Goal: Information Seeking & Learning: Learn about a topic

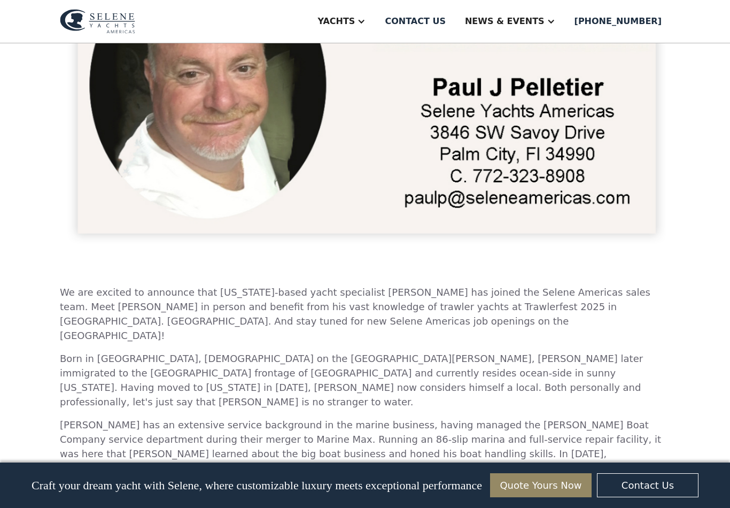
scroll to position [475, 0]
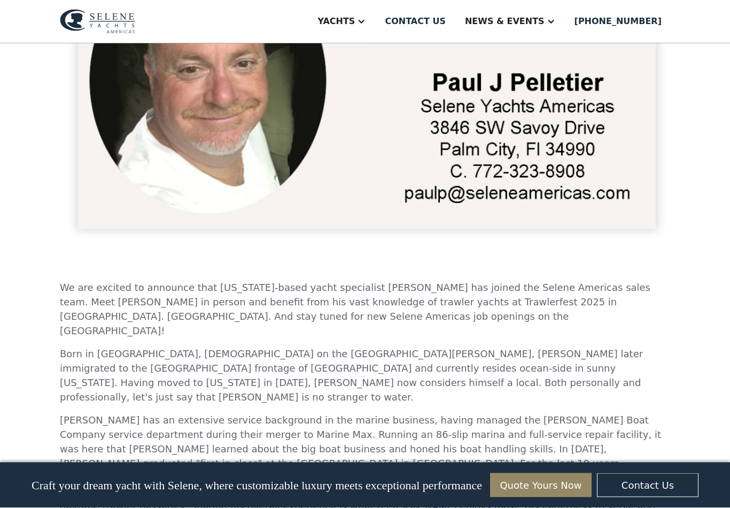
click at [712, 419] on div "Welcome aboard, Paul Pelletier! New Selene Yachts Americas Sales Team Member We…" at bounding box center [365, 119] width 730 height 1101
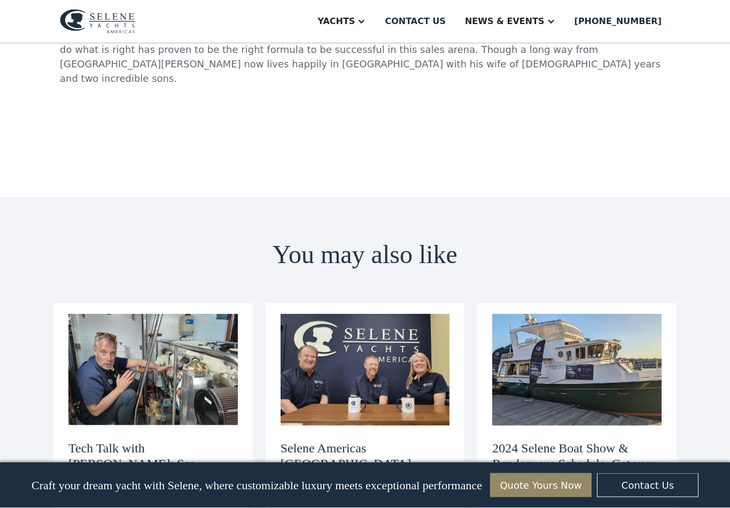
scroll to position [989, 0]
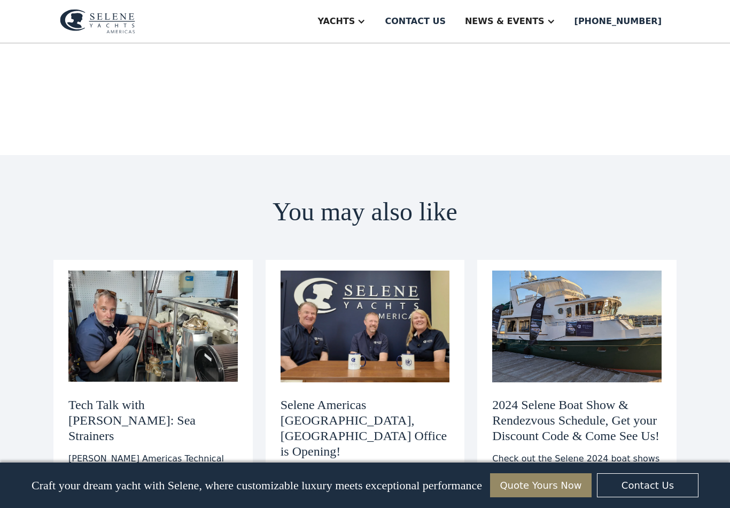
click at [355, 26] on div "Yachts" at bounding box center [336, 21] width 37 height 13
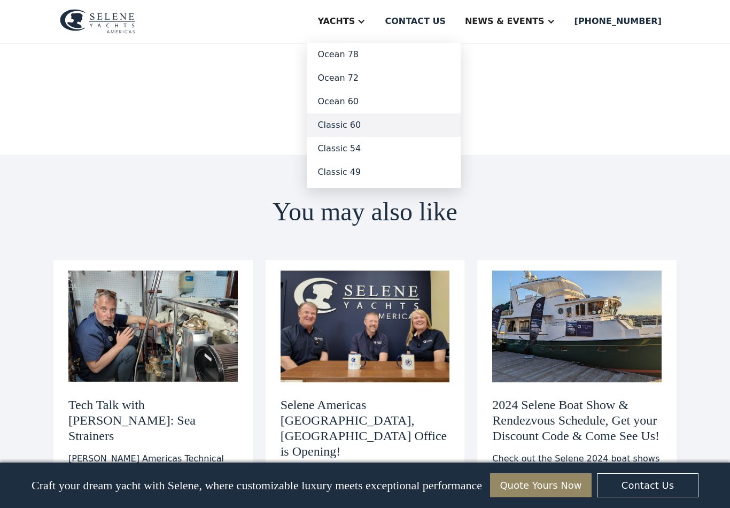
click at [377, 116] on link "Classic 60" at bounding box center [384, 125] width 154 height 24
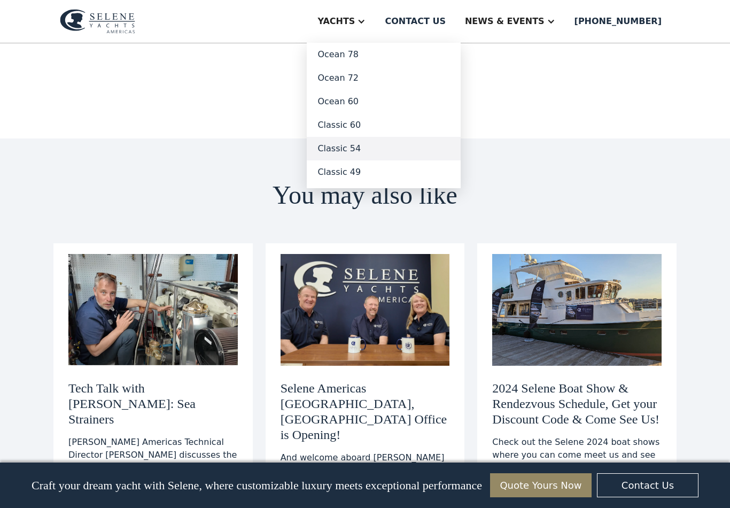
click at [371, 145] on link "Classic 54" at bounding box center [384, 149] width 154 height 24
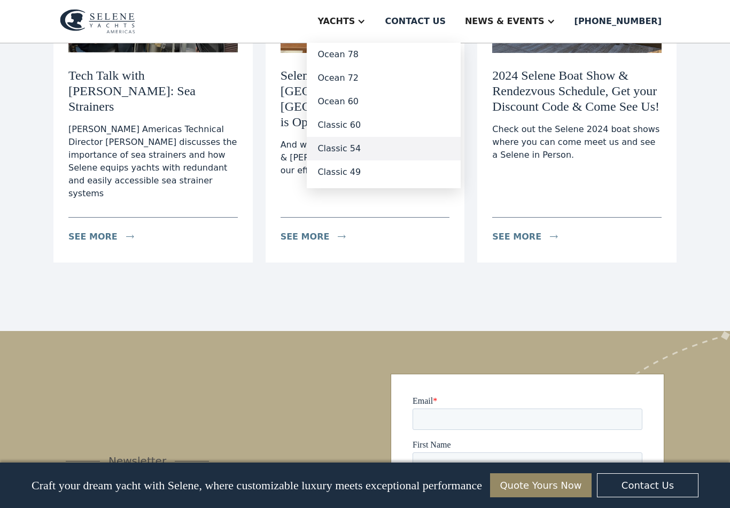
scroll to position [1321, 0]
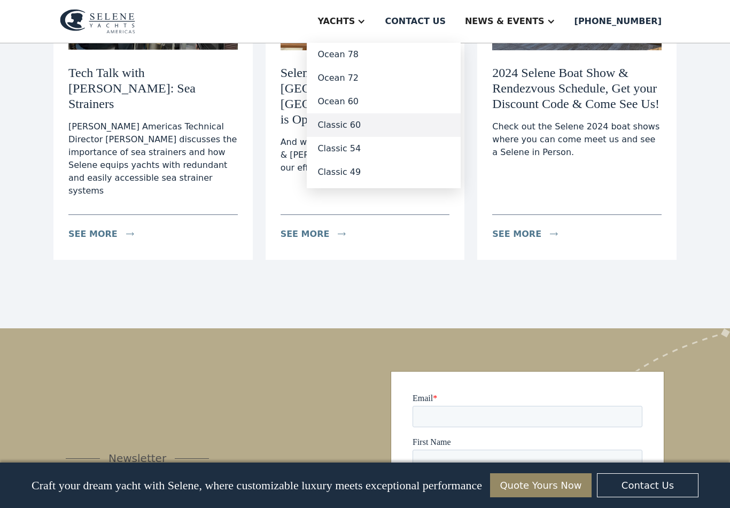
click at [369, 126] on link "Classic 60" at bounding box center [384, 125] width 154 height 24
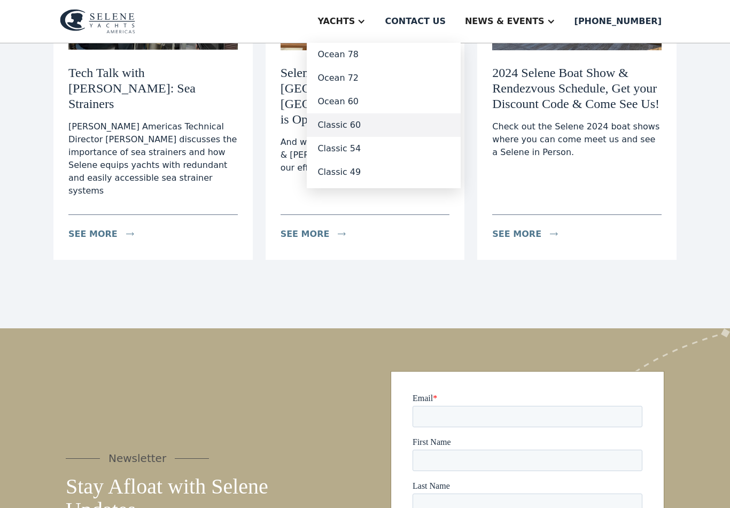
scroll to position [1337, 0]
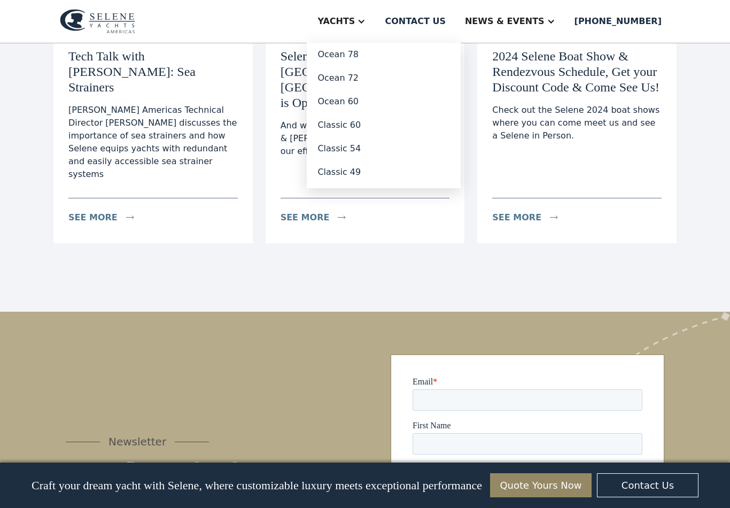
click at [342, 355] on div "Newsletter Stay Afloat with Selene Updates Join our newsletter community and be…" at bounding box center [365, 495] width 599 height 282
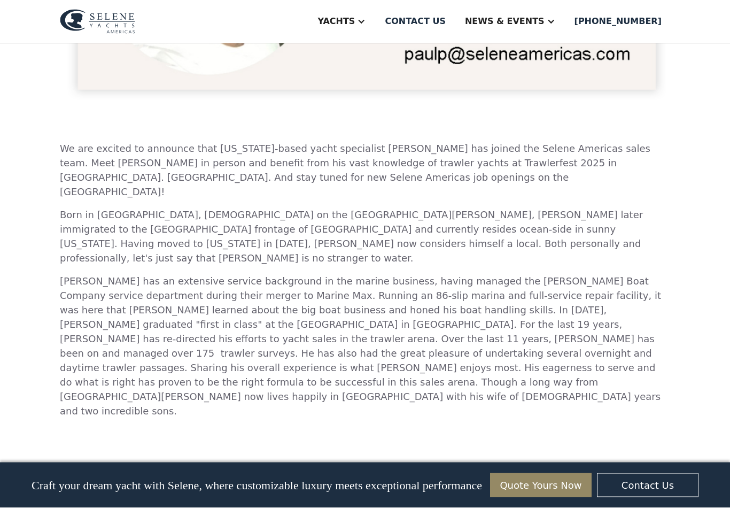
scroll to position [585, 0]
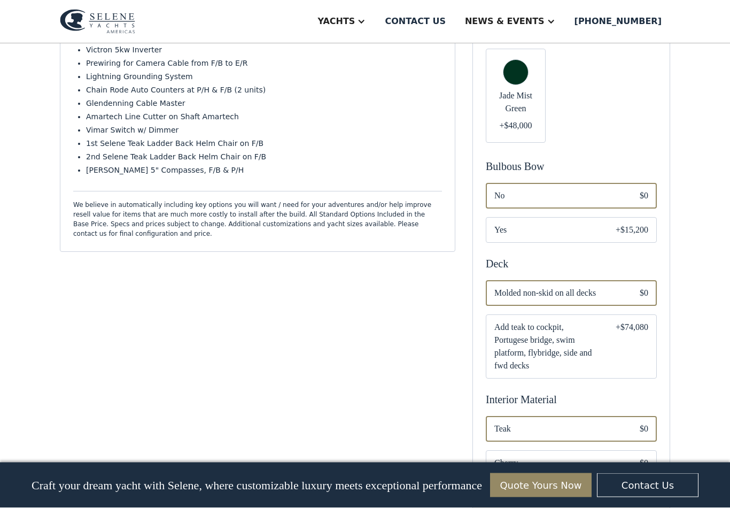
scroll to position [628, 0]
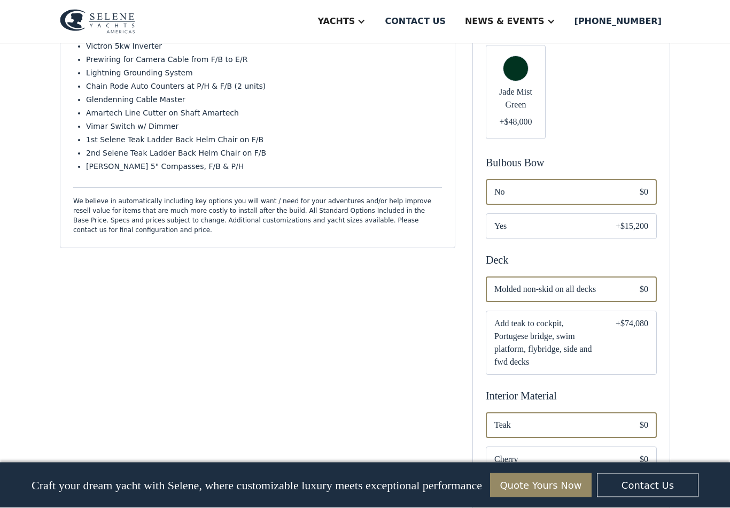
click at [552, 330] on span "Add teak to cockpit, Portugese bridge, swim platform, flybridge, side and fwd d…" at bounding box center [546, 343] width 104 height 51
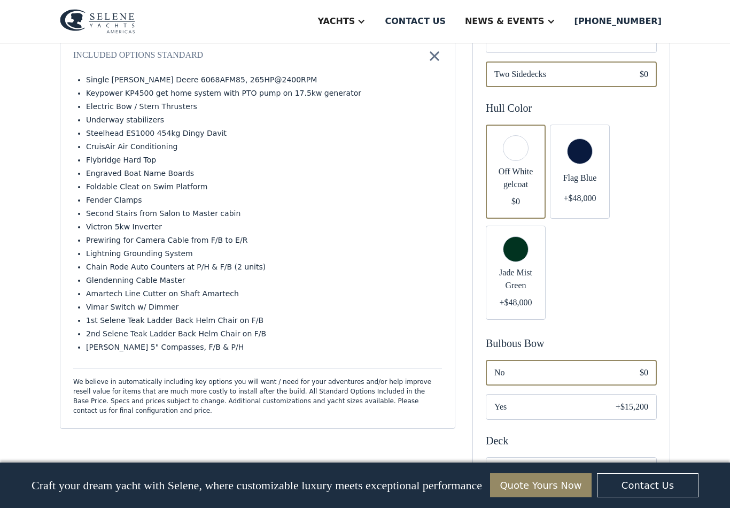
scroll to position [448, 0]
click at [613, 395] on div "Email Form" at bounding box center [571, 406] width 171 height 26
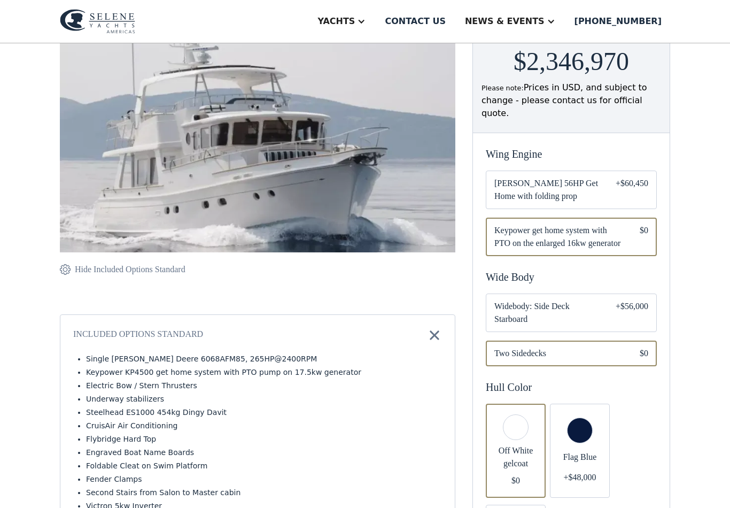
scroll to position [168, 0]
click at [599, 301] on div "Email Form" at bounding box center [571, 313] width 171 height 38
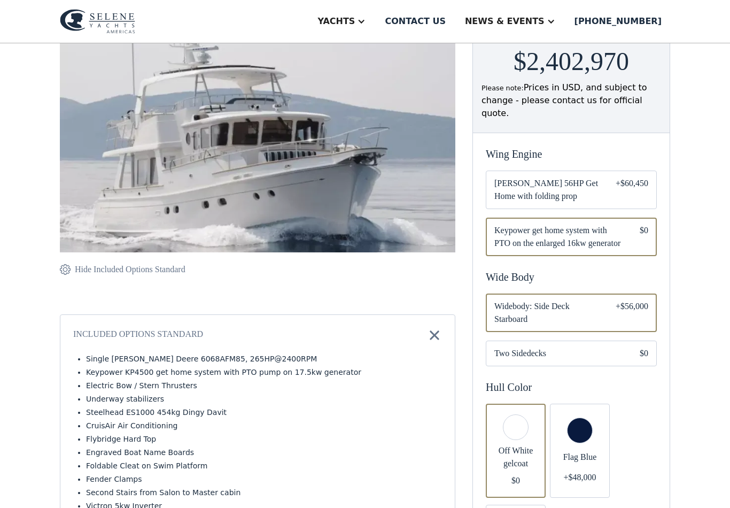
scroll to position [168, 0]
click at [574, 180] on span "[PERSON_NAME] 56HP Get Home with folding prop" at bounding box center [546, 190] width 104 height 26
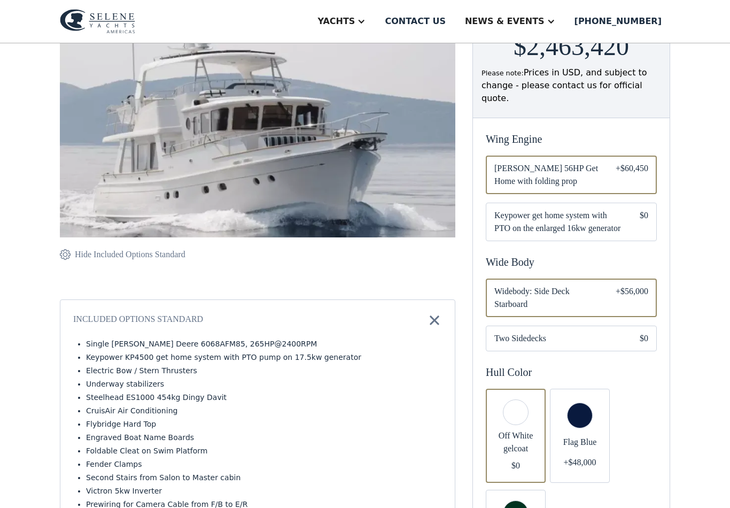
scroll to position [183, 0]
click at [586, 214] on span "Keypower get home system with PTO on the enlarged 16kw generator" at bounding box center [558, 223] width 128 height 26
